Goal: Transaction & Acquisition: Purchase product/service

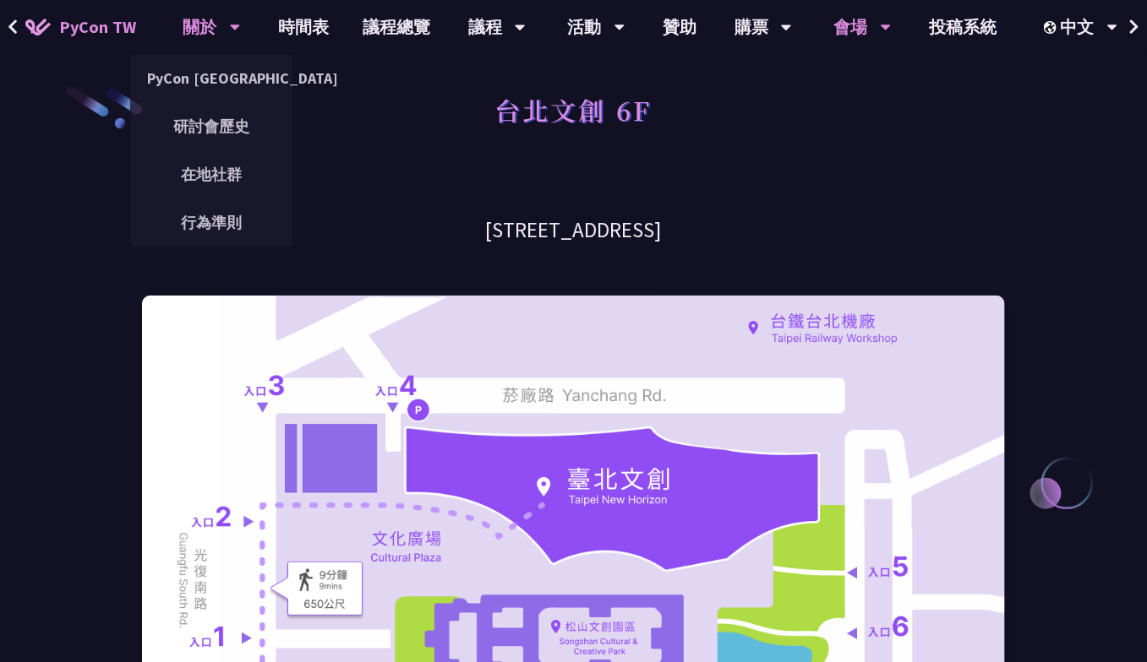
click at [237, 24] on icon at bounding box center [235, 27] width 11 height 17
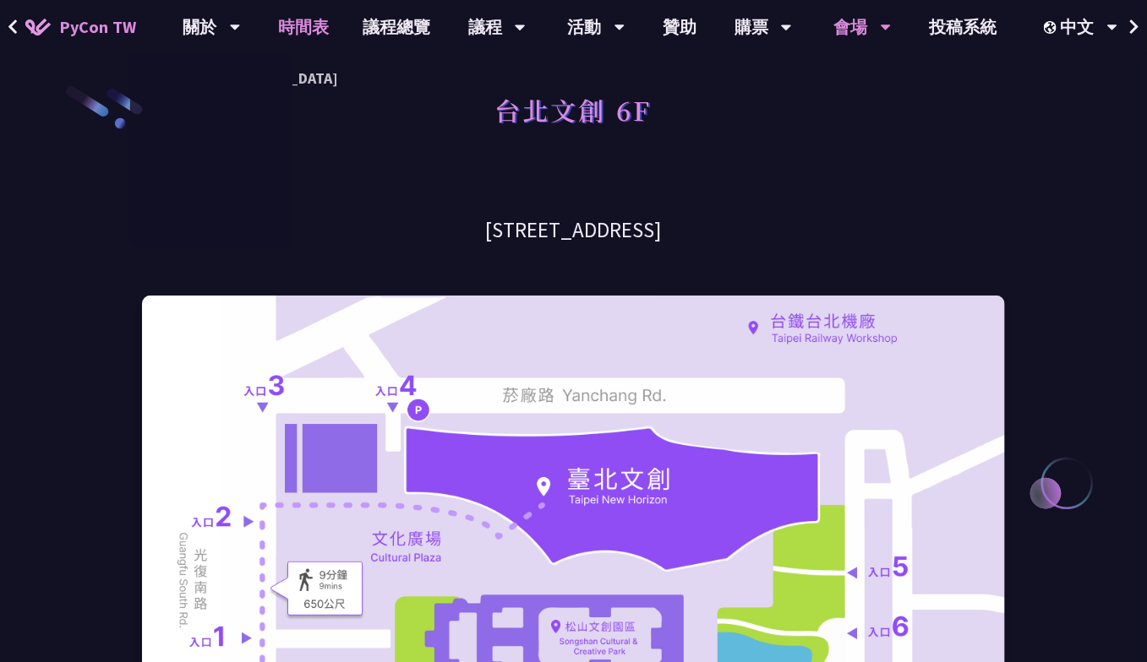
click at [286, 15] on link "時間表" at bounding box center [303, 27] width 85 height 54
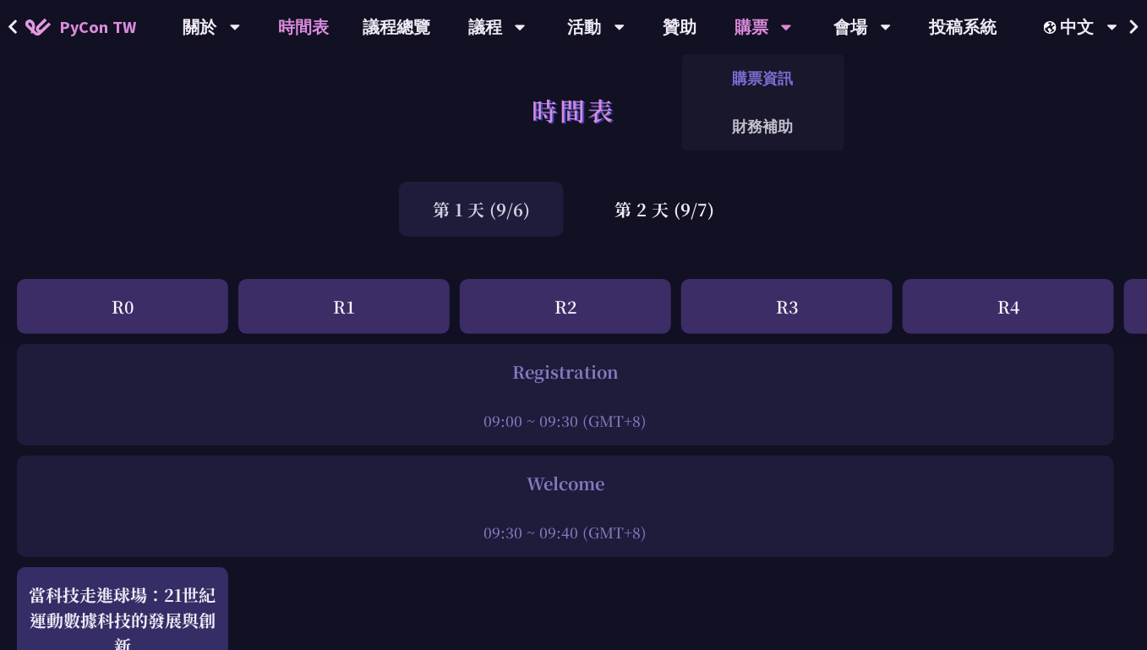
click at [761, 78] on link "購票資訊" at bounding box center [763, 78] width 162 height 40
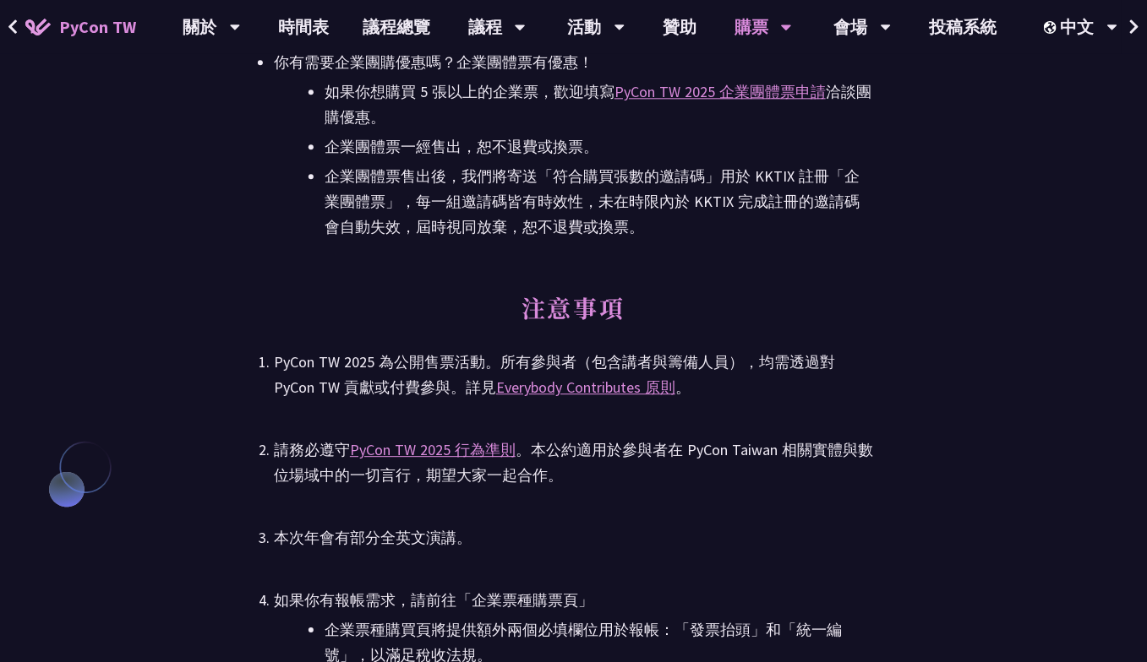
scroll to position [3972, 0]
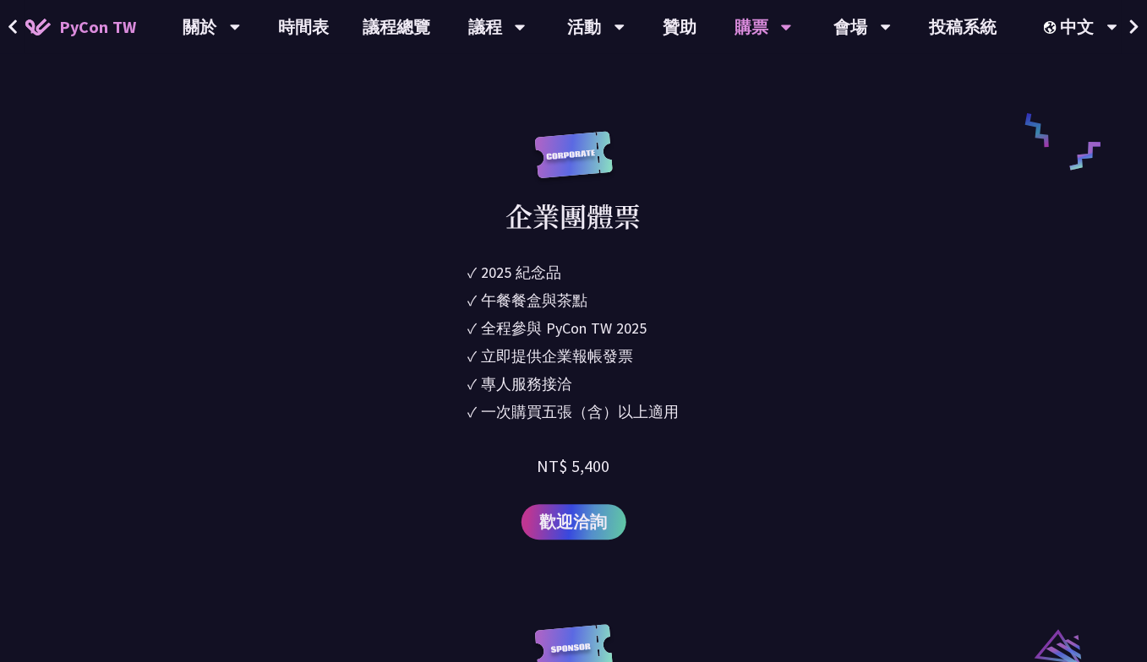
scroll to position [1238, 0]
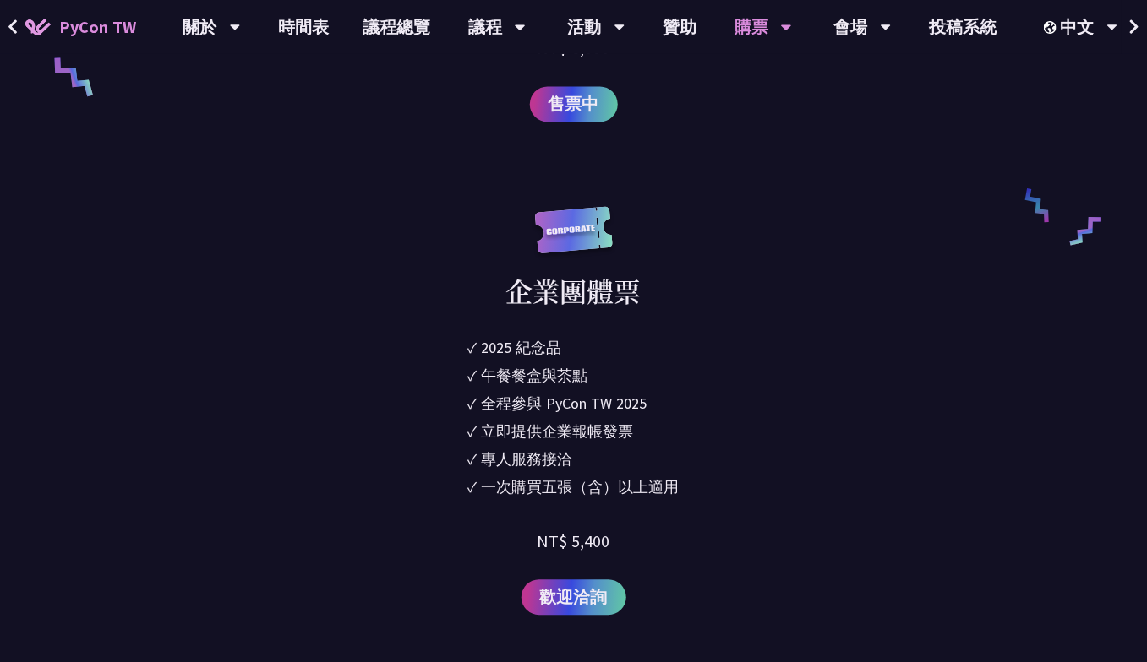
drag, startPoint x: 588, startPoint y: 366, endPoint x: 712, endPoint y: 499, distance: 181.7
click at [712, 499] on div "企業團體票 ✓ 2025 紀念品 ✓ 午餐餐盒與茶點 ✓ 全程參與 PyCon TW 2025 ✓ 立即提供企業報帳發票 ✓ 專人服務接洽 ✓ 一次購買五張（…" at bounding box center [573, 411] width 599 height 410
drag, startPoint x: 712, startPoint y: 499, endPoint x: 748, endPoint y: 543, distance: 57.1
click at [748, 543] on div "企業團體票 ✓ 2025 紀念品 ✓ 午餐餐盒與茶點 ✓ 全程參與 PyCon TW 2025 ✓ 立即提供企業報帳發票 ✓ 專人服務接洽 ✓ 一次購買五張（…" at bounding box center [573, 411] width 599 height 410
click at [488, 347] on div "2025 紀念品" at bounding box center [522, 347] width 80 height 23
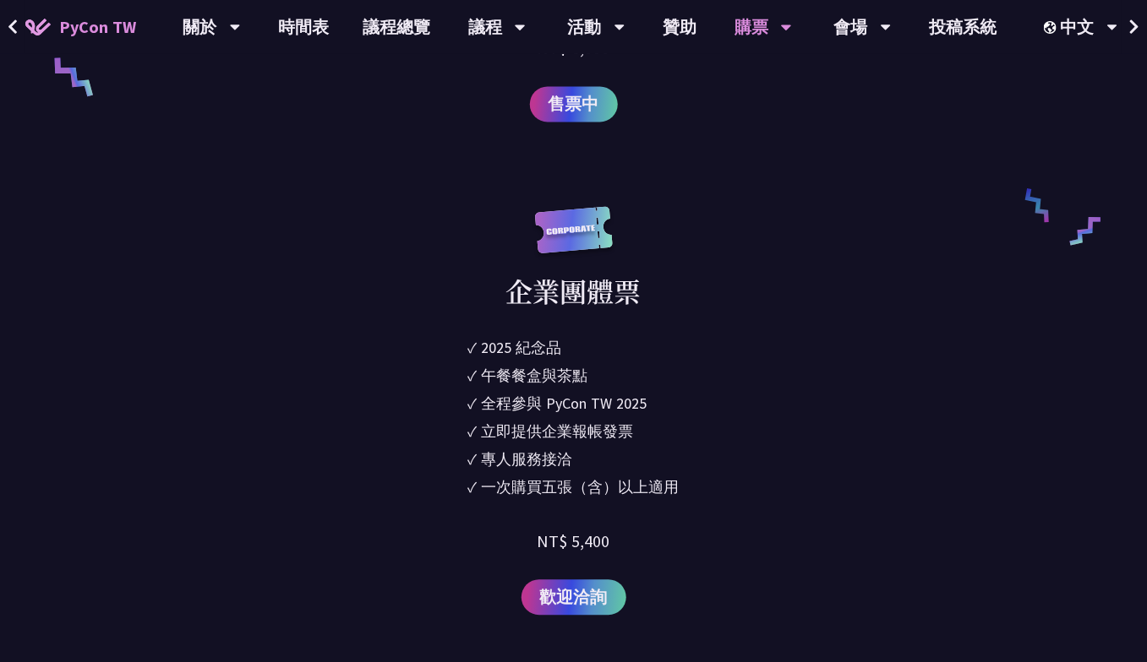
drag, startPoint x: 501, startPoint y: 344, endPoint x: 581, endPoint y: 357, distance: 80.4
click at [580, 349] on li "✓ 2025 [PERSON_NAME]" at bounding box center [573, 347] width 211 height 23
click at [626, 390] on ul "✓ 2025 紀念品 ✓ 午餐餐盒與茶點 ✓ 全程參與 PyCon TW 2025 ✓ 立即提供企業報帳發票 ✓ 專人服務接洽 ✓ 一次購買五張（含）以上適用" at bounding box center [573, 419] width 211 height 167
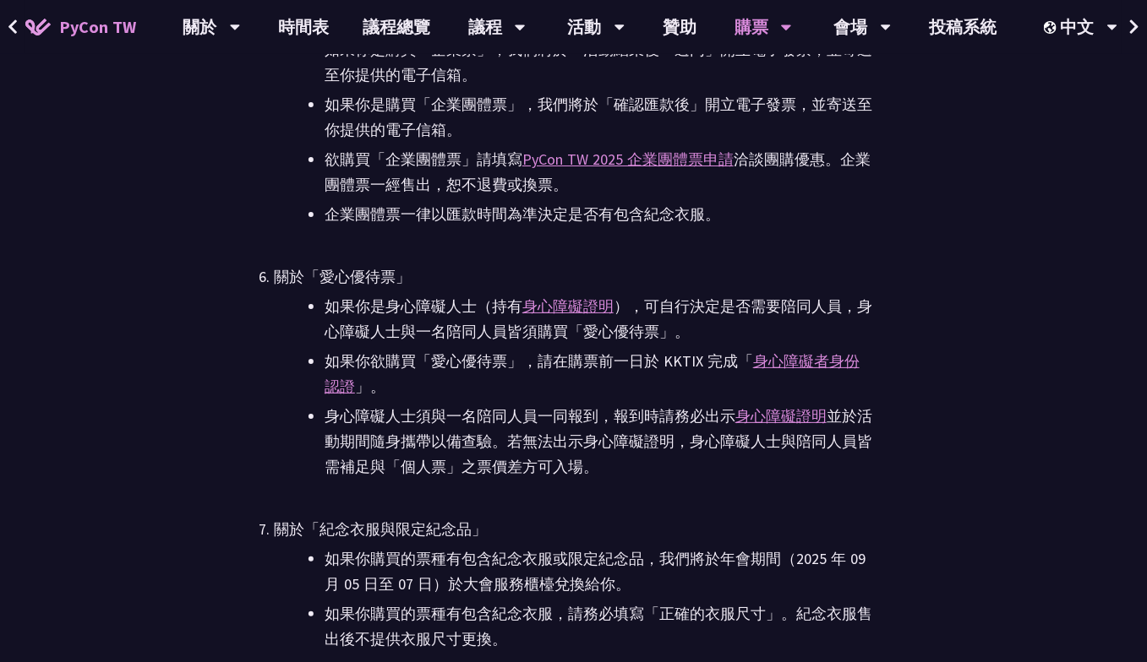
scroll to position [4449, 0]
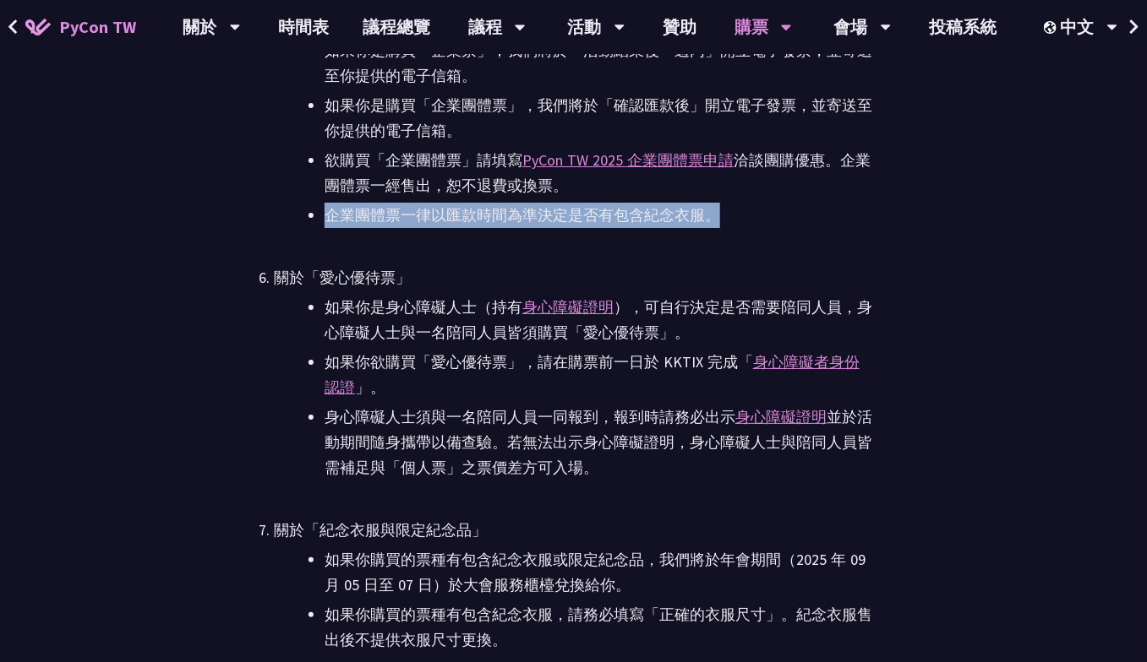
drag, startPoint x: 325, startPoint y: 215, endPoint x: 746, endPoint y: 209, distance: 420.9
click at [746, 209] on li "企業團體票一律以匯款時間為準決定是否有包含紀念衣服。" at bounding box center [598, 215] width 548 height 25
drag, startPoint x: 581, startPoint y: 220, endPoint x: 612, endPoint y: 225, distance: 30.8
click at [584, 220] on li "企業團體票一律以匯款時間為準決定是否有包含紀念衣服。" at bounding box center [598, 215] width 548 height 25
click at [619, 226] on li "企業團體票一律以匯款時間為準決定是否有包含紀念衣服。" at bounding box center [598, 215] width 548 height 25
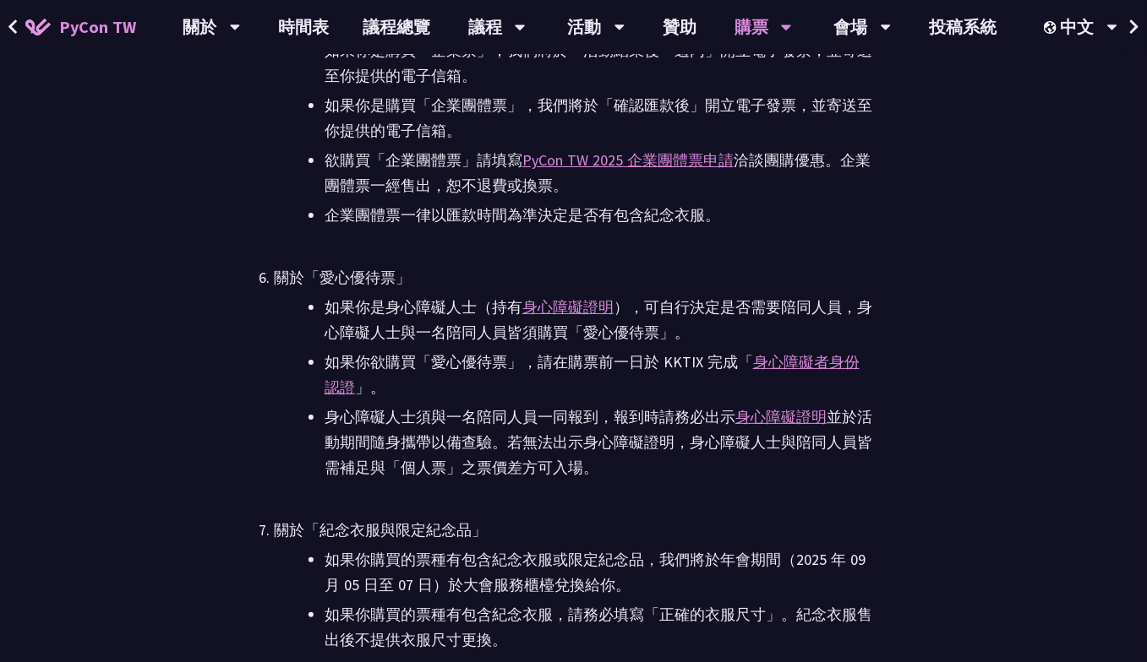
click at [687, 224] on li "企業團體票一律以匯款時間為準決定是否有包含紀念衣服。" at bounding box center [598, 215] width 548 height 25
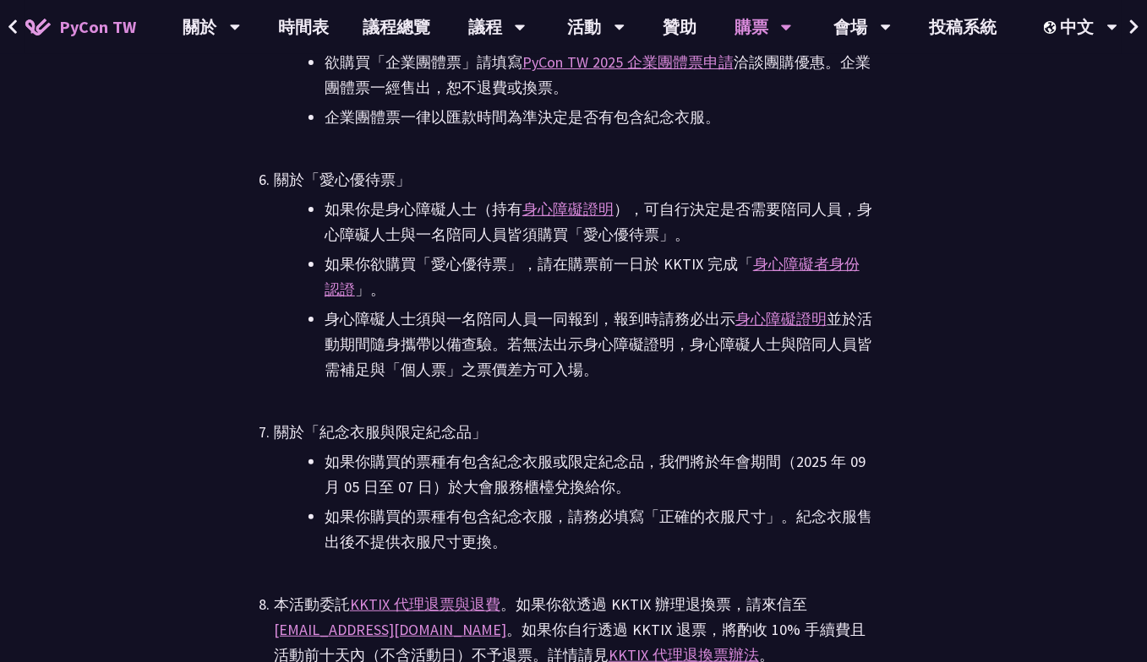
scroll to position [4618, 0]
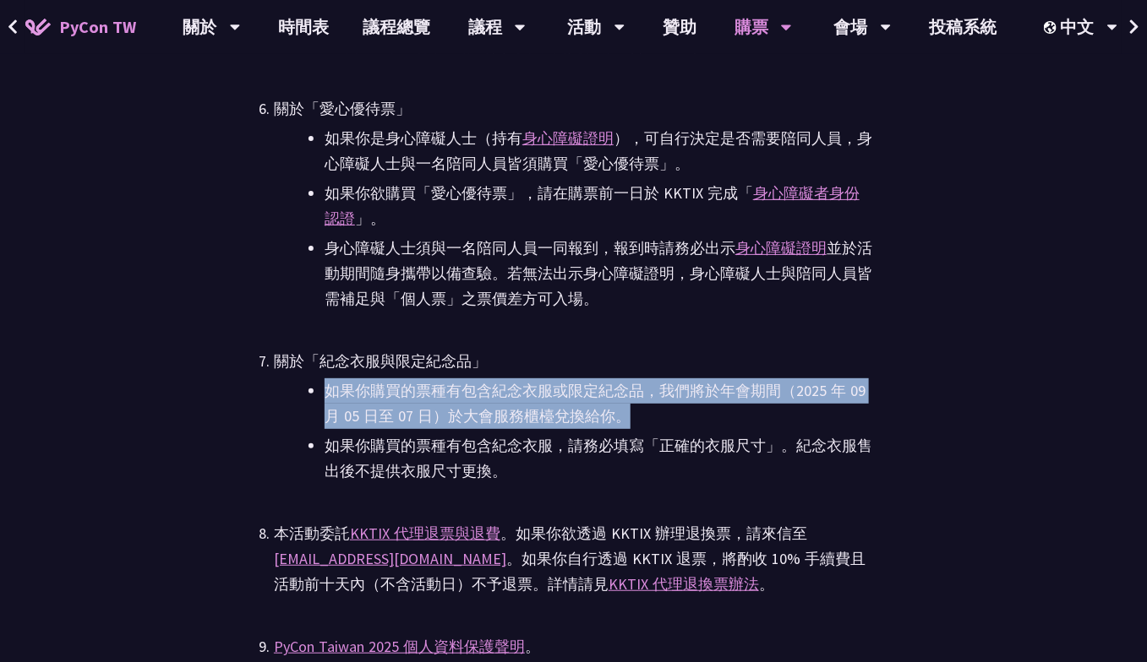
drag, startPoint x: 651, startPoint y: 410, endPoint x: 319, endPoint y: 398, distance: 333.1
click at [319, 398] on ul "如果你購買的票種有包含紀念衣服或限定[PERSON_NAME]，我們將於年會期間（[DATE]至 [DATE]）於大會服務櫃檯兌換給你。 如果你購買的票種有包…" at bounding box center [573, 432] width 599 height 106
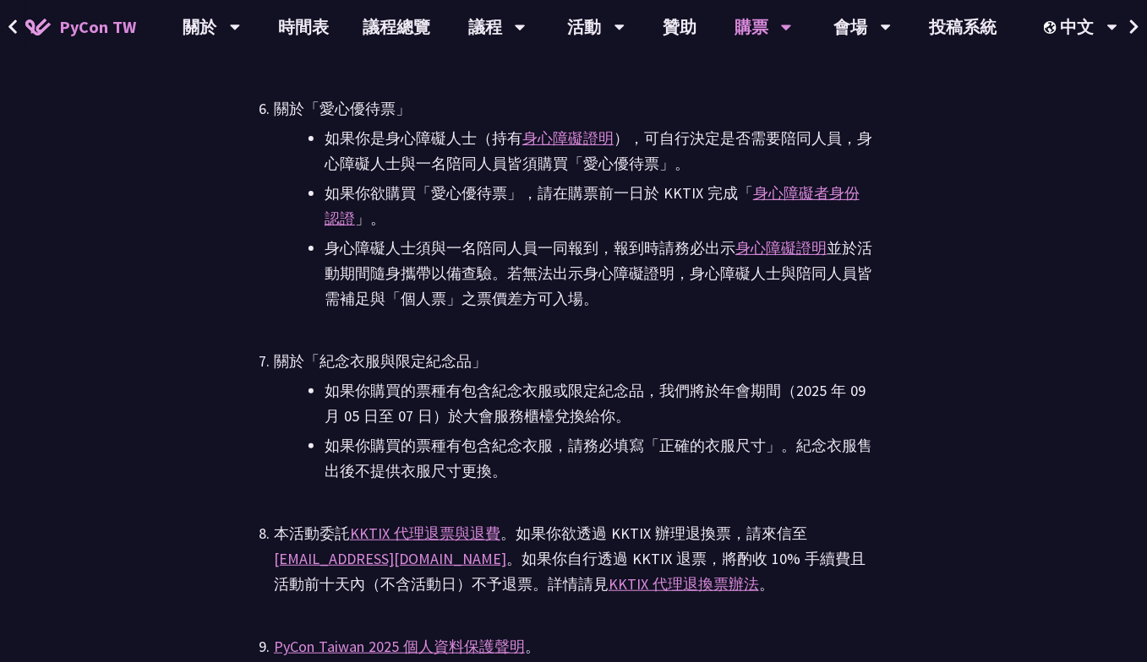
click at [713, 459] on li "如果你購買的票種有包含紀念衣服，請務必填寫「正確的衣服尺寸」。紀念衣服售出後不提供衣服尺寸更換。" at bounding box center [598, 458] width 548 height 51
drag, startPoint x: 660, startPoint y: 452, endPoint x: 691, endPoint y: 452, distance: 31.3
click at [691, 452] on li "如果你購買的票種有包含紀念衣服，請務必填寫「正確的衣服尺寸」。紀念衣服售出後不提供衣服尺寸更換。" at bounding box center [598, 458] width 548 height 51
drag, startPoint x: 691, startPoint y: 452, endPoint x: 716, endPoint y: 487, distance: 42.4
click at [716, 487] on ul "PyCon TW 2025 為公開售票活動。所有參與者（包含講者與籌備人員），均需透過對 PyCon TW 貢獻或付費參與。詳見 Everybody Cont…" at bounding box center [573, 166] width 599 height 1364
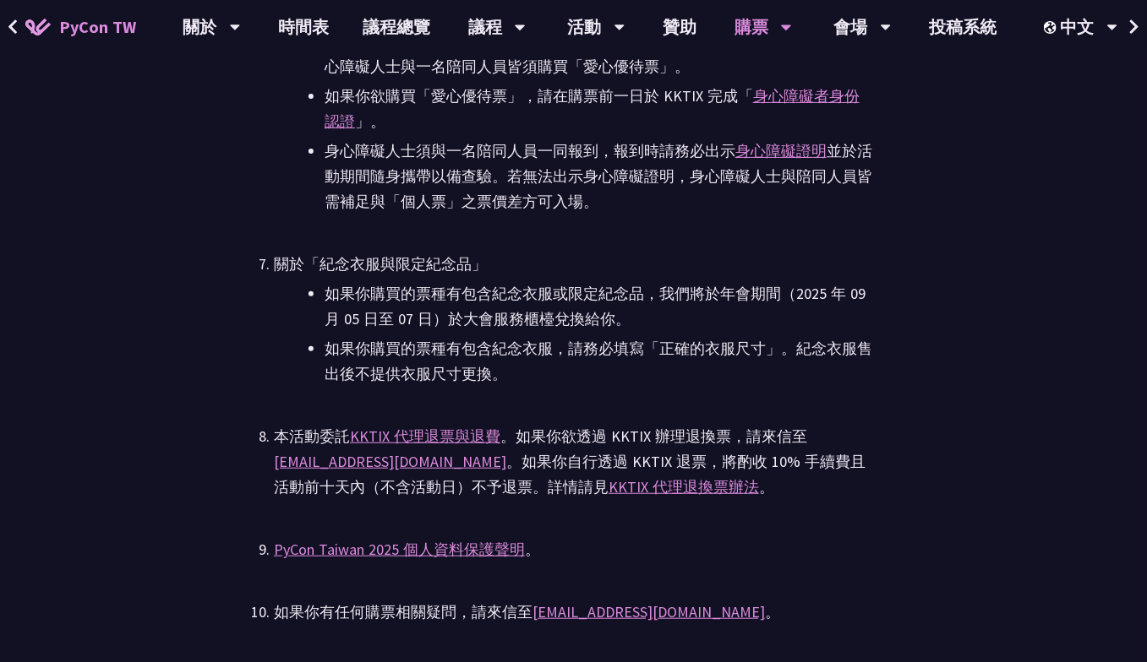
scroll to position [4364, 0]
